Goal: Information Seeking & Learning: Find specific fact

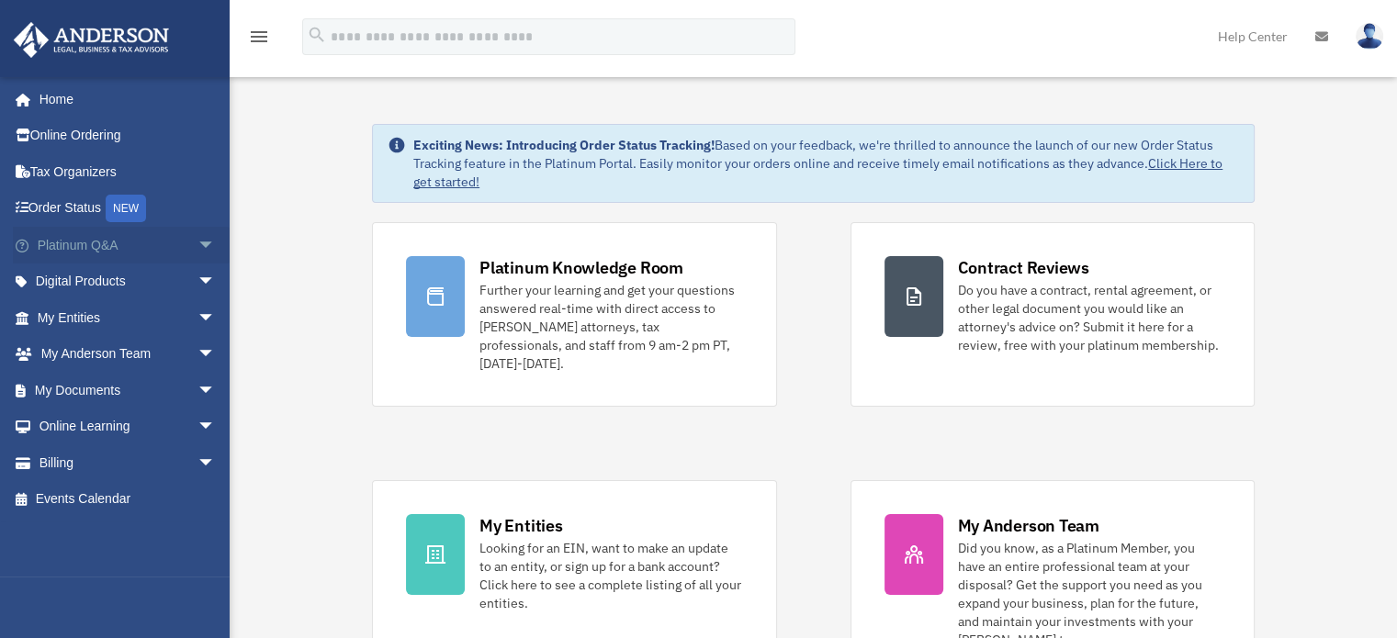
click at [40, 234] on link "Platinum Q&A arrow_drop_down" at bounding box center [128, 245] width 231 height 37
click at [62, 242] on link "Platinum Q&A arrow_drop_down" at bounding box center [128, 245] width 231 height 37
click at [63, 242] on link "Platinum Q&A arrow_drop_down" at bounding box center [128, 245] width 231 height 37
click at [198, 245] on span "arrow_drop_down" at bounding box center [216, 246] width 37 height 38
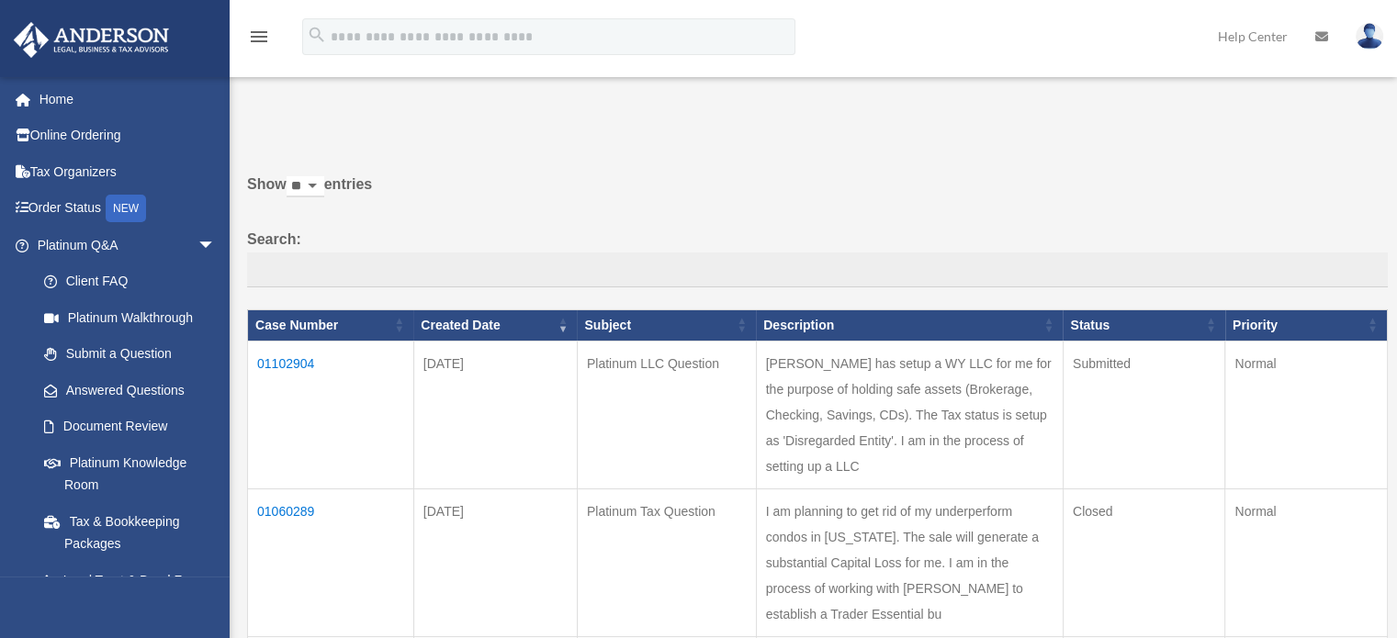
click at [281, 366] on td "01102904" at bounding box center [331, 415] width 166 height 148
